Goal: Use online tool/utility: Utilize a website feature to perform a specific function

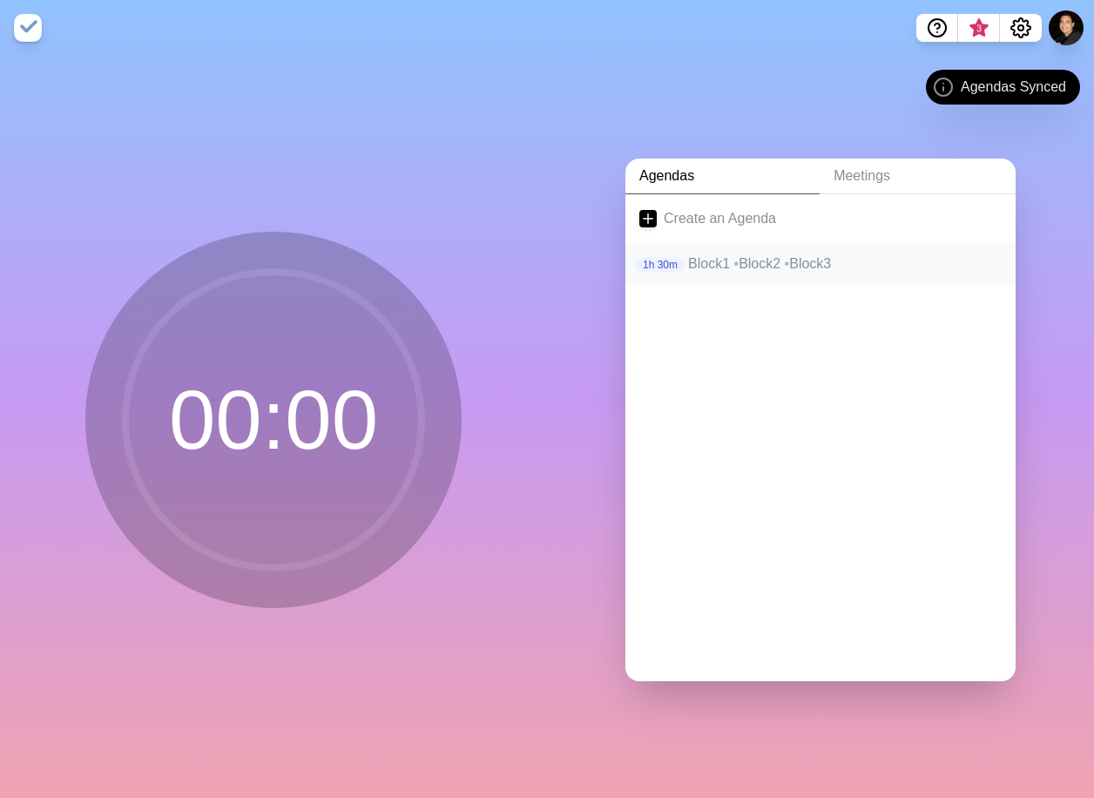
click at [700, 259] on p "Block1 • Block2 • Block3" at bounding box center [844, 263] width 313 height 21
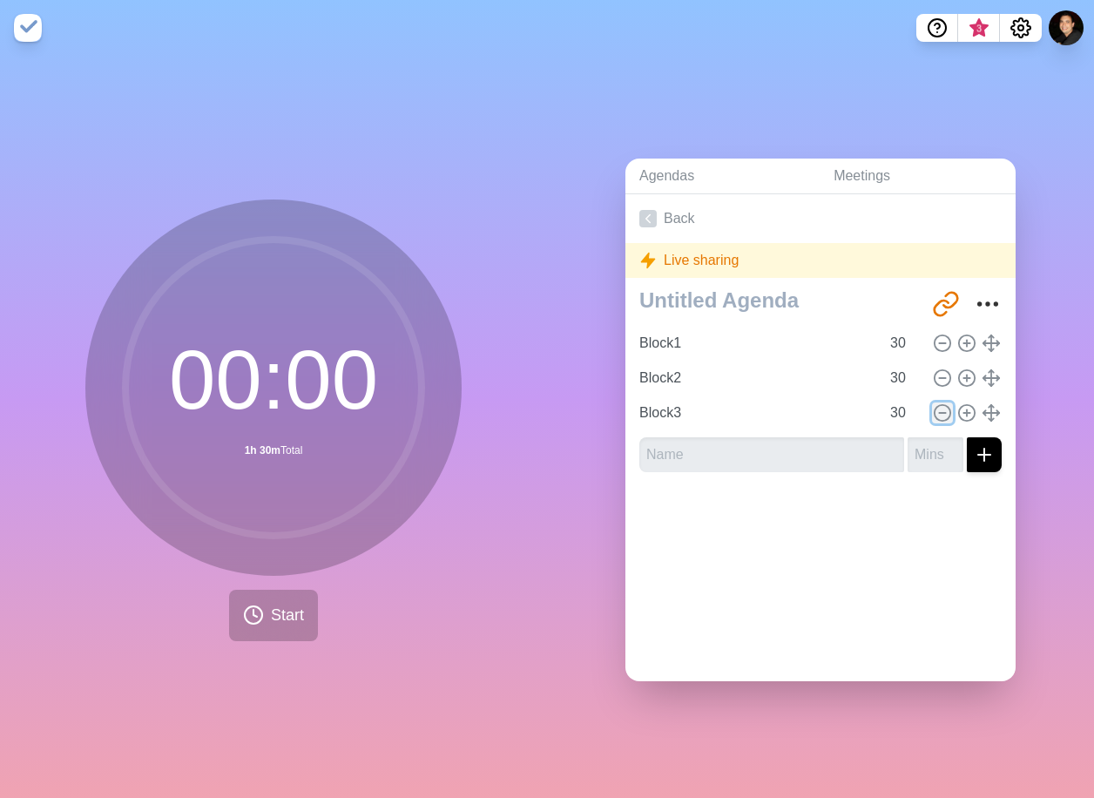
click at [939, 413] on line at bounding box center [942, 413] width 6 height 0
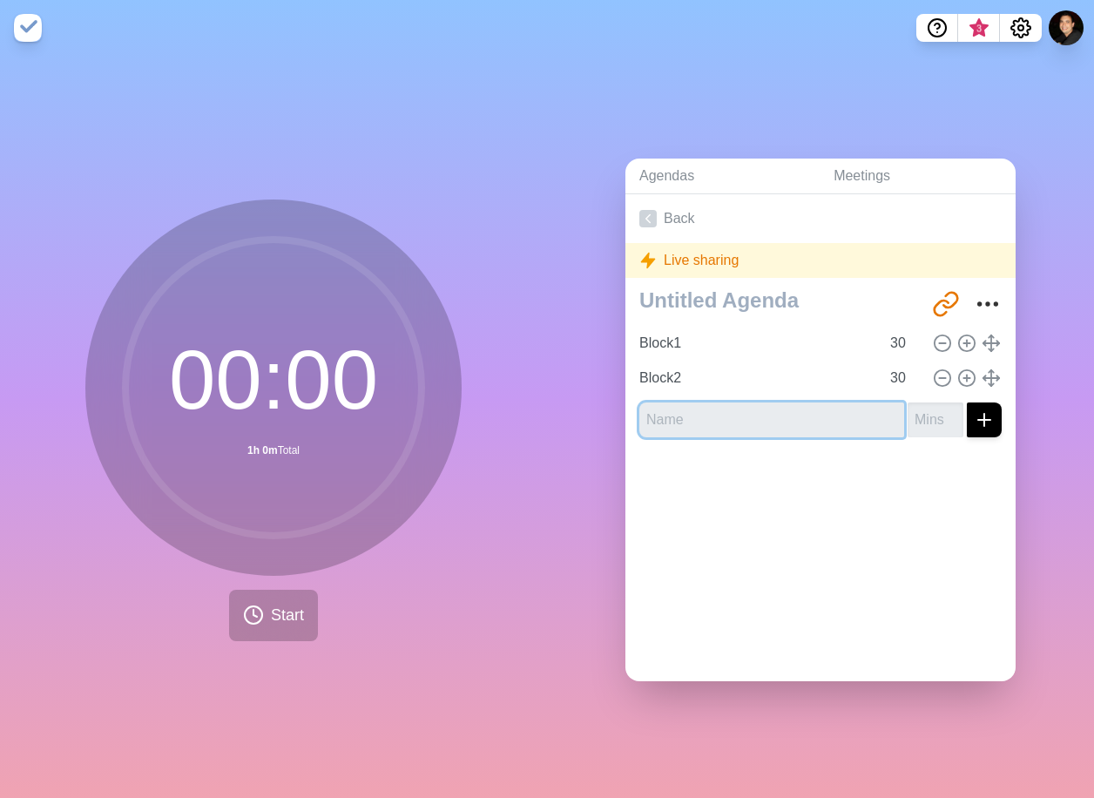
click at [795, 411] on input "text" at bounding box center [771, 419] width 265 height 35
click at [883, 338] on input "30" at bounding box center [904, 343] width 42 height 35
type input "20"
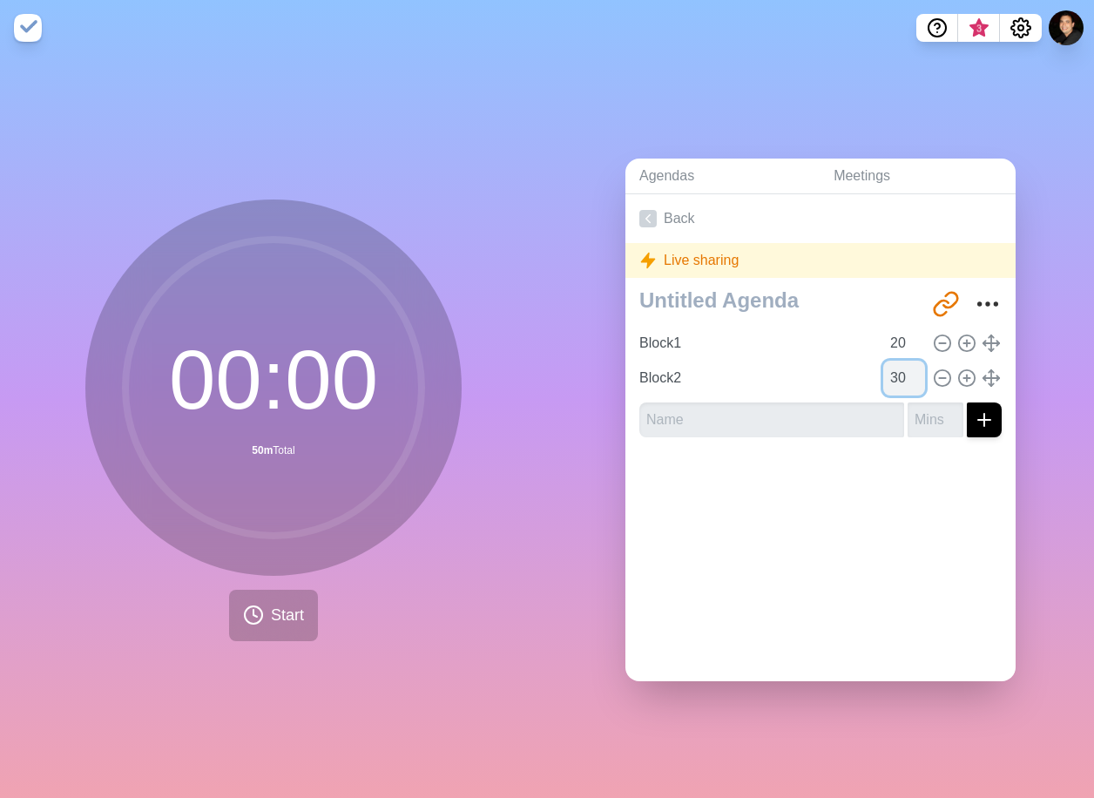
click at [883, 371] on input "30" at bounding box center [904, 377] width 42 height 35
type input "20"
click at [704, 407] on input "text" at bounding box center [771, 419] width 265 height 35
type input "Block3"
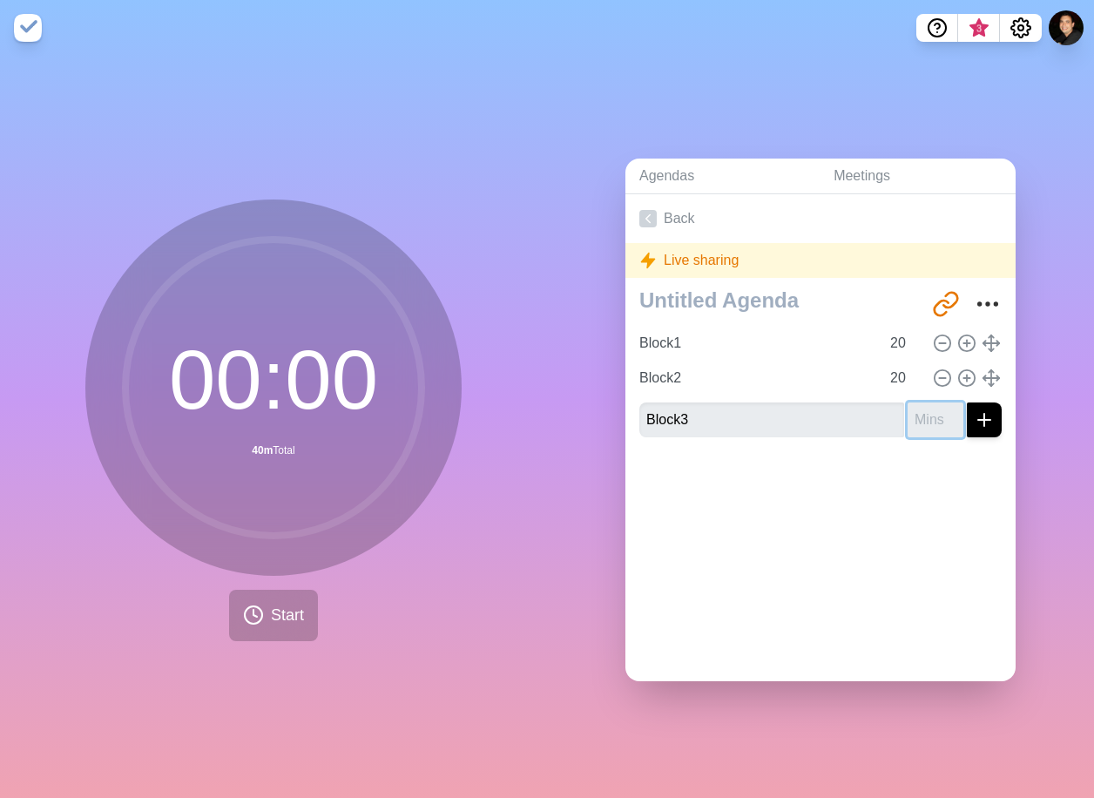
click at [917, 420] on input "number" at bounding box center [935, 419] width 56 height 35
type input "20"
click at [267, 625] on button "Start" at bounding box center [273, 615] width 89 height 51
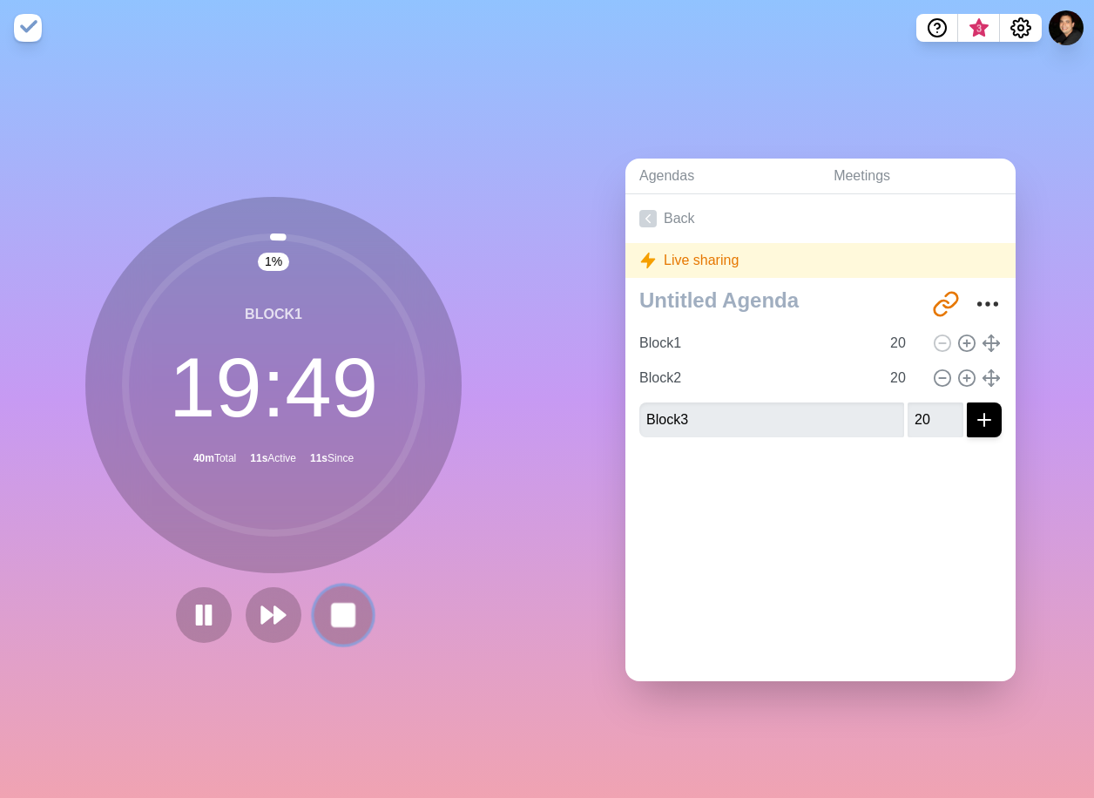
click at [332, 603] on rect at bounding box center [343, 614] width 22 height 22
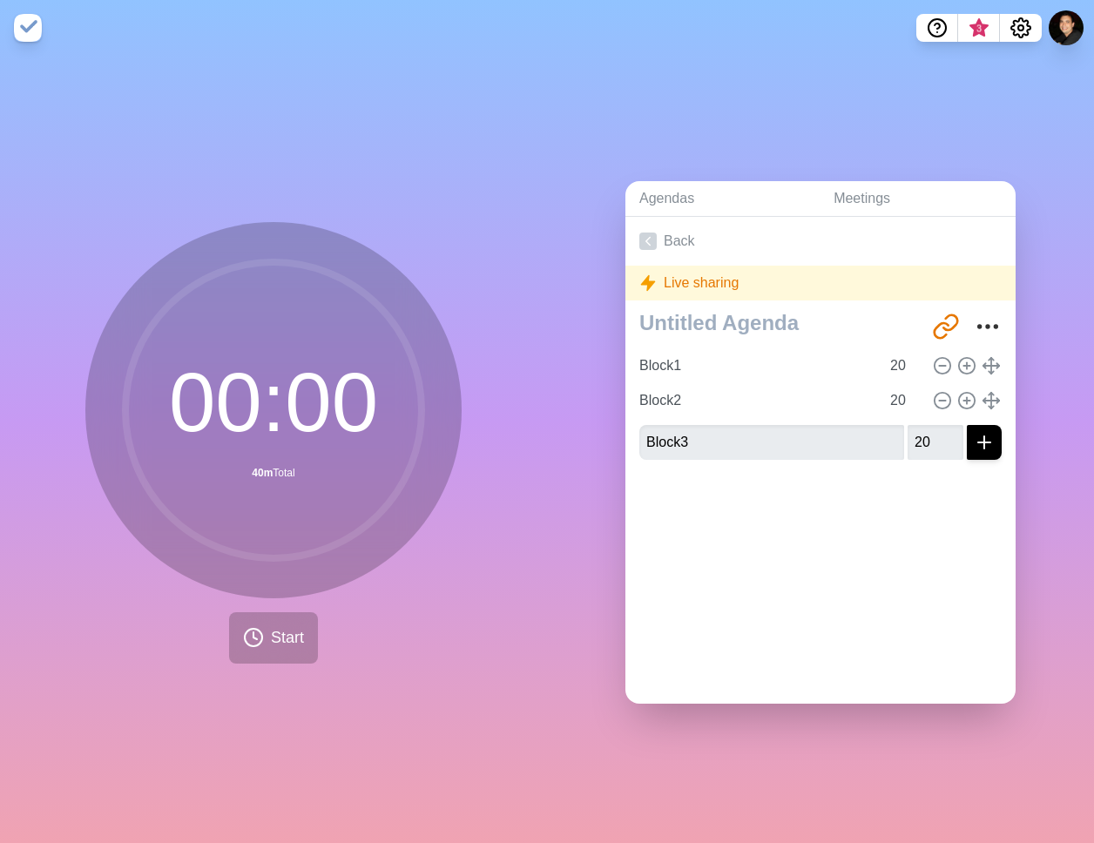
click at [850, 528] on div at bounding box center [820, 509] width 390 height 70
click at [816, 129] on div "Agendas Meetings Back Live sharing [URL][DOMAIN_NAME] Block1 20 Block2 20 Block…" at bounding box center [820, 449] width 547 height 787
click at [974, 442] on icon "submit" at bounding box center [984, 442] width 21 height 21
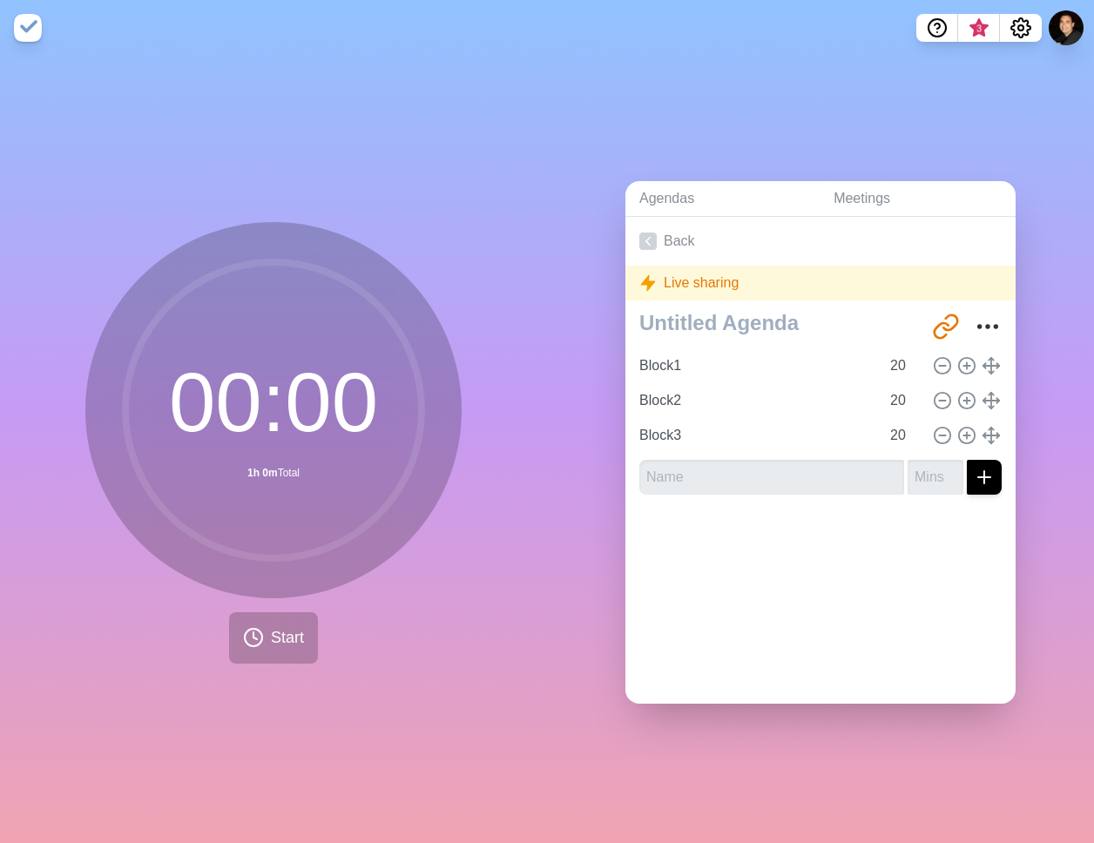
click at [846, 625] on div "Back Live sharing [URL][DOMAIN_NAME] Block1 20 Block2 20 Block3 20" at bounding box center [820, 460] width 390 height 487
